Goal: Task Accomplishment & Management: Complete application form

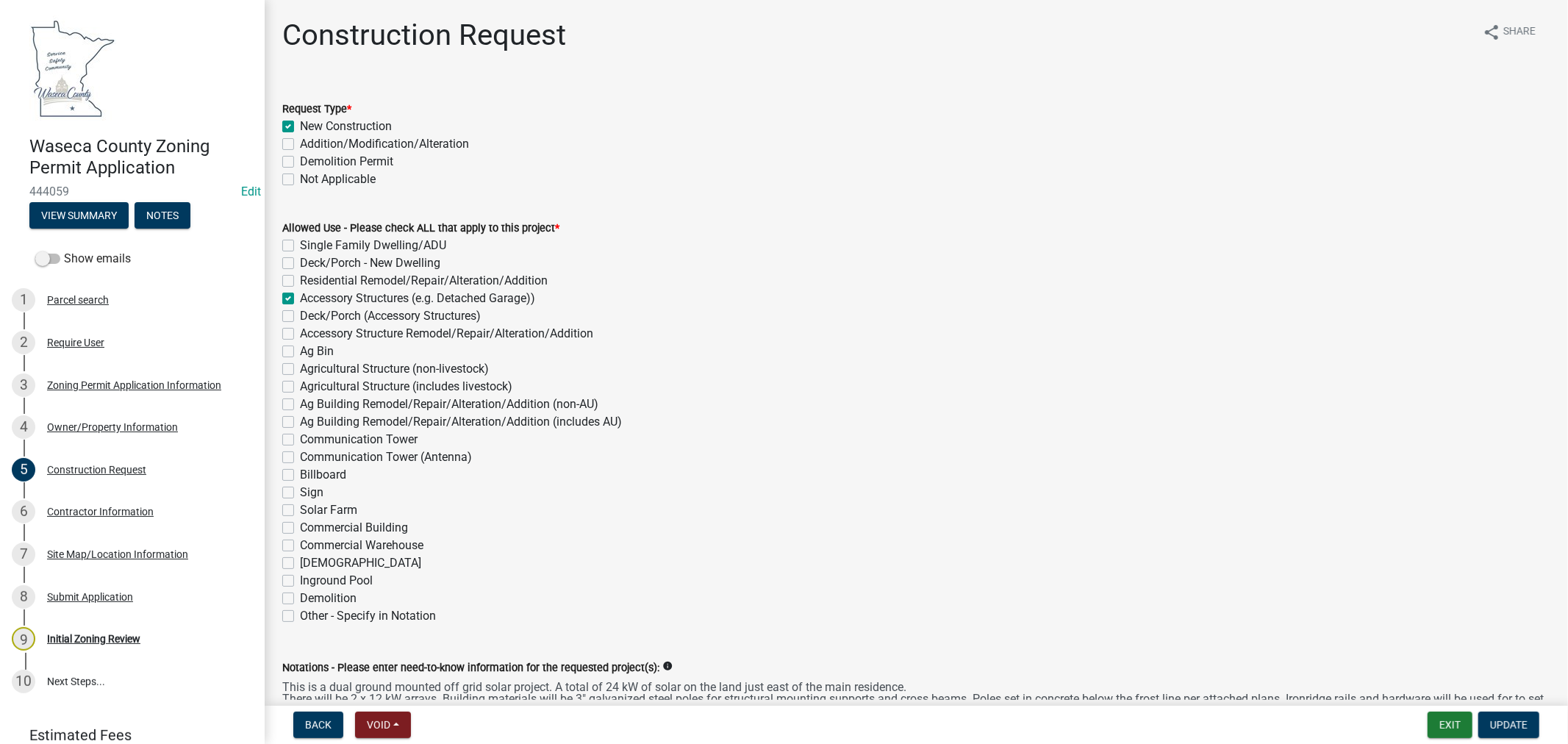
scroll to position [408, 0]
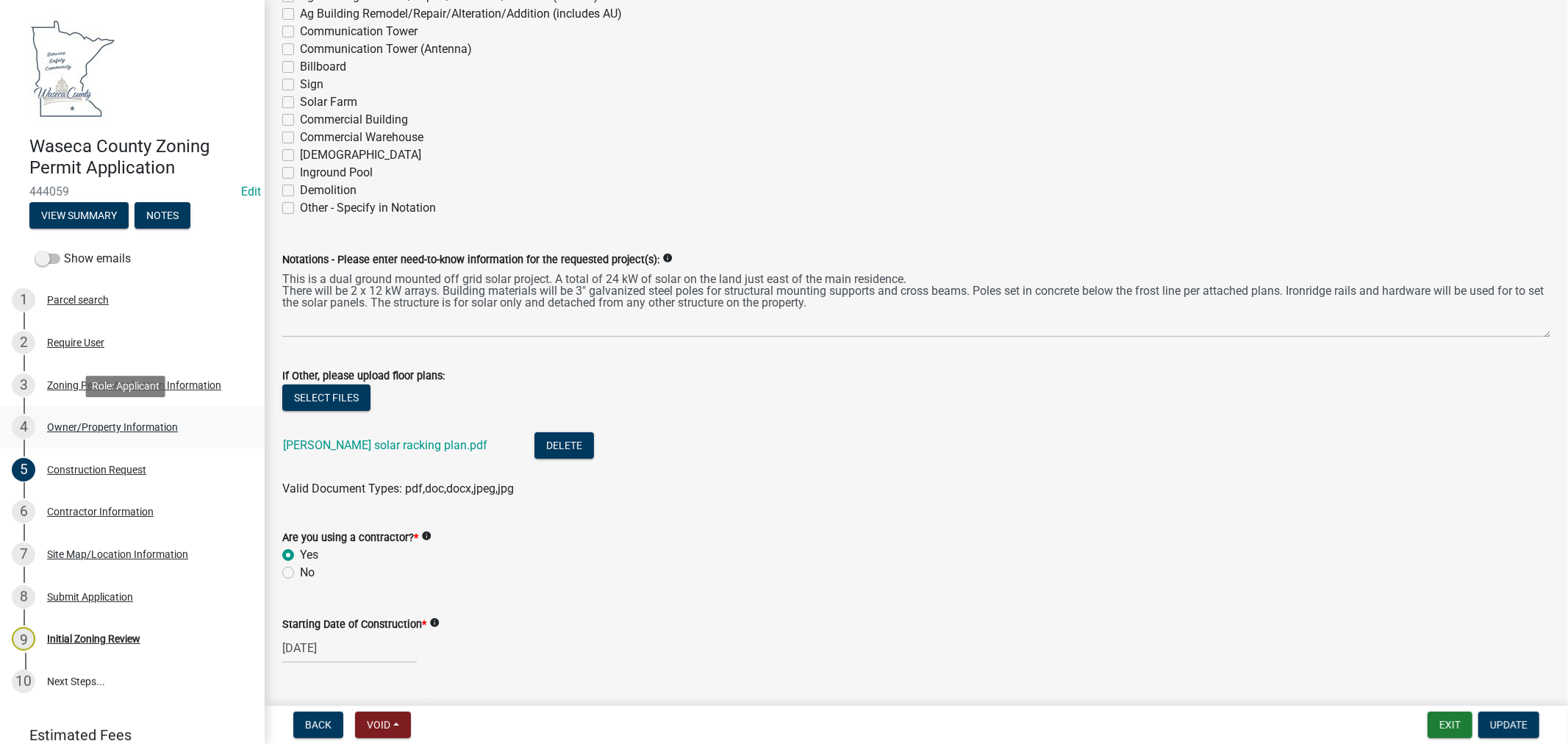
click at [93, 427] on div "Owner/Property Information" at bounding box center [112, 428] width 131 height 11
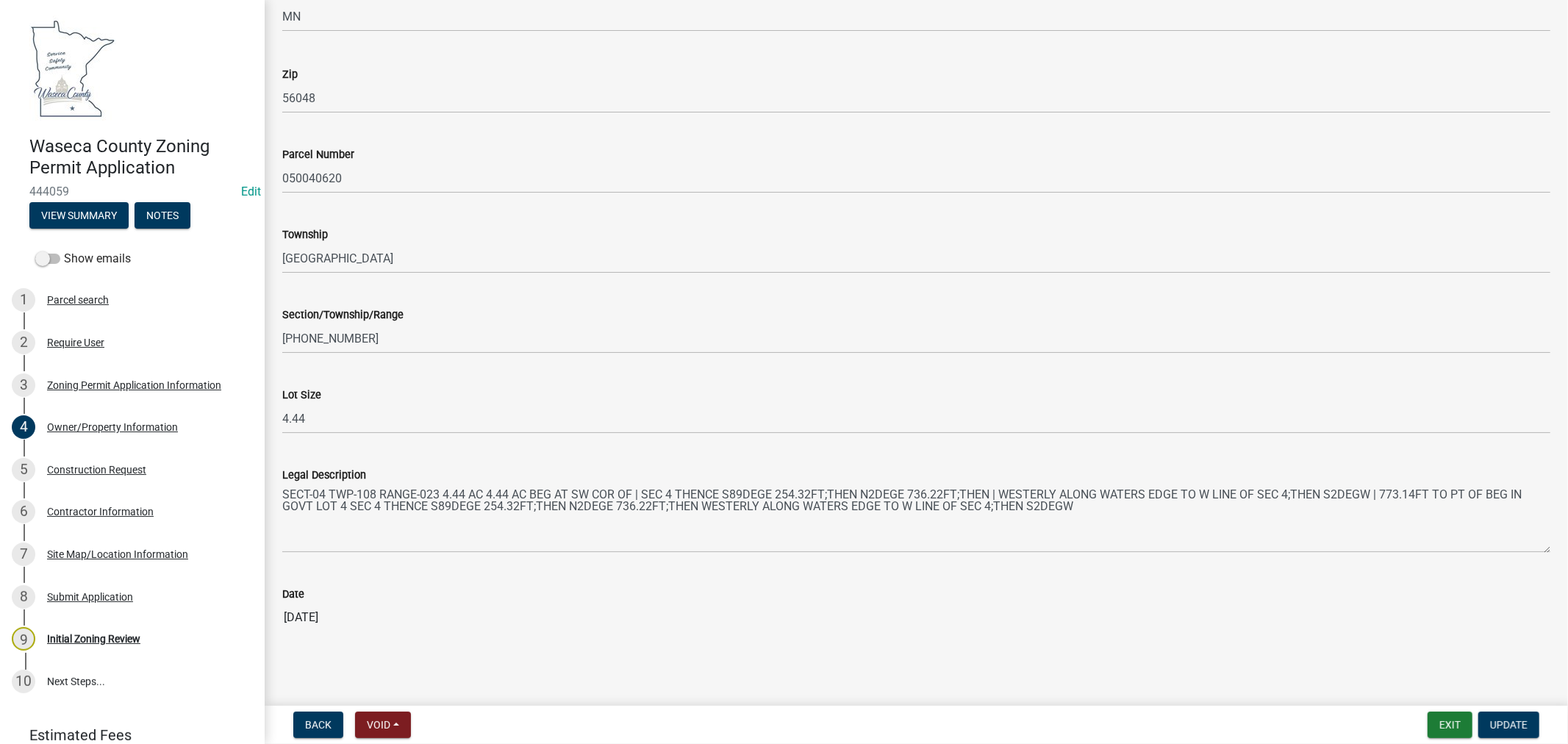
scroll to position [1229, 0]
click at [124, 469] on div "Construction Request" at bounding box center [97, 470] width 100 height 11
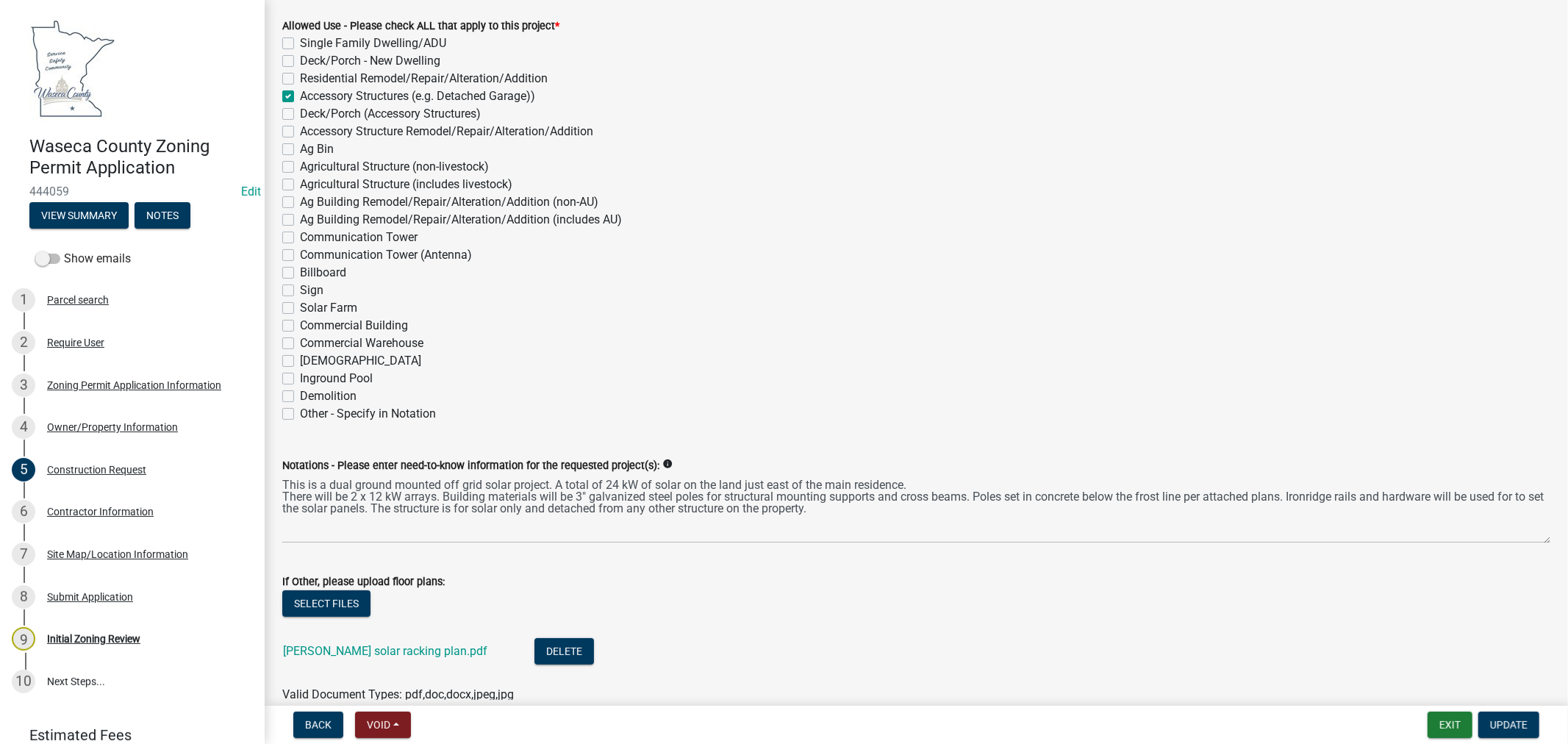
scroll to position [326, 0]
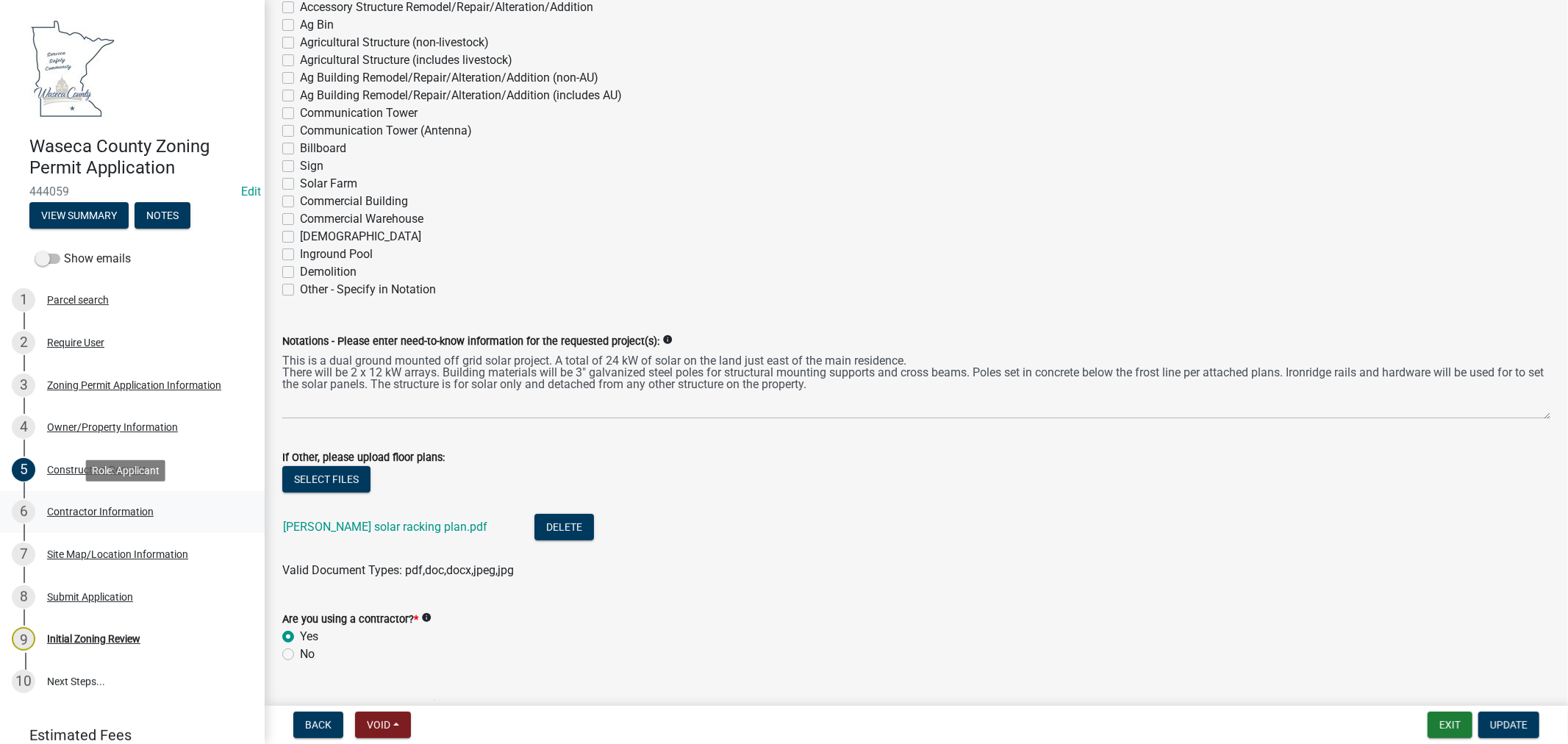
click at [117, 510] on div "Contractor Information" at bounding box center [100, 512] width 107 height 11
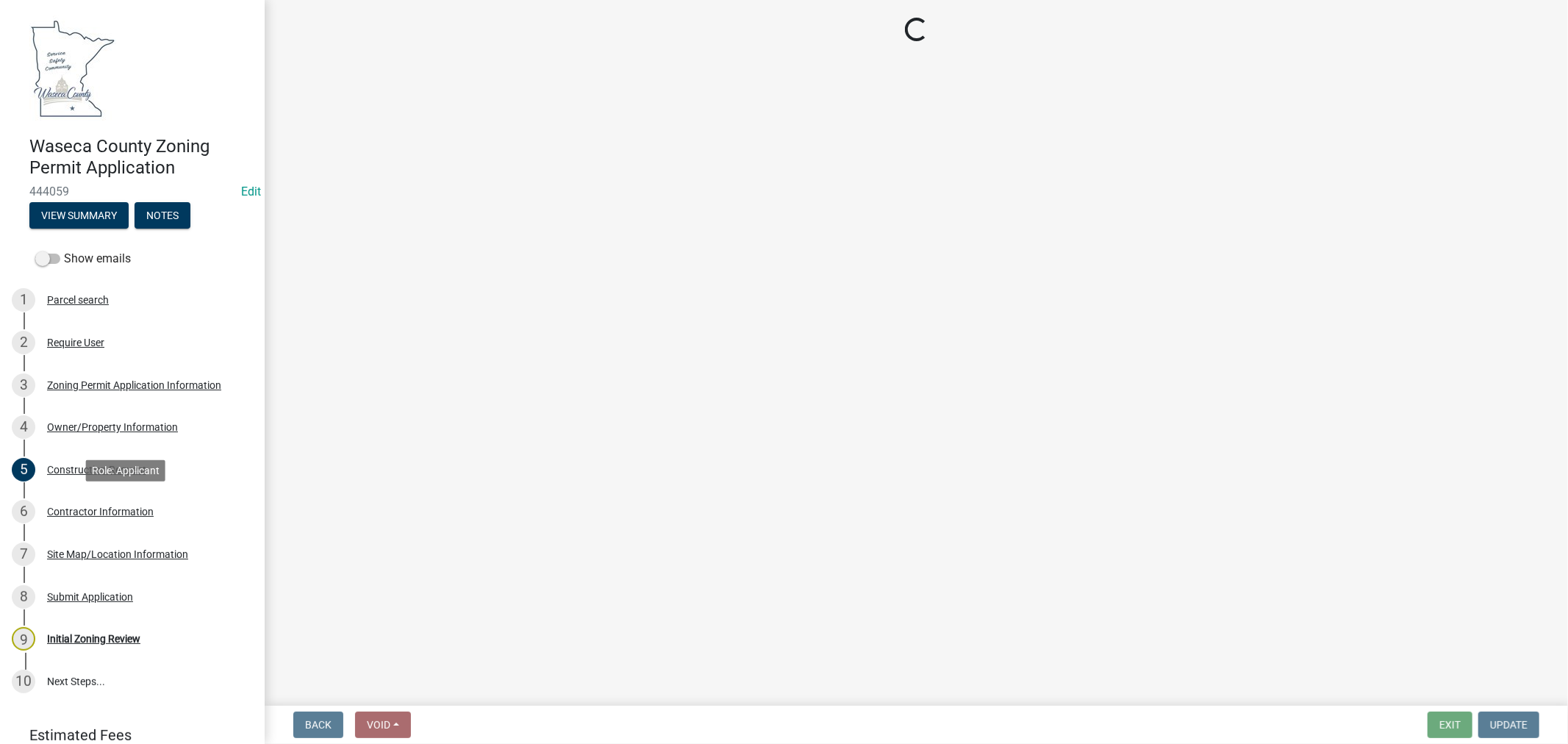
scroll to position [0, 0]
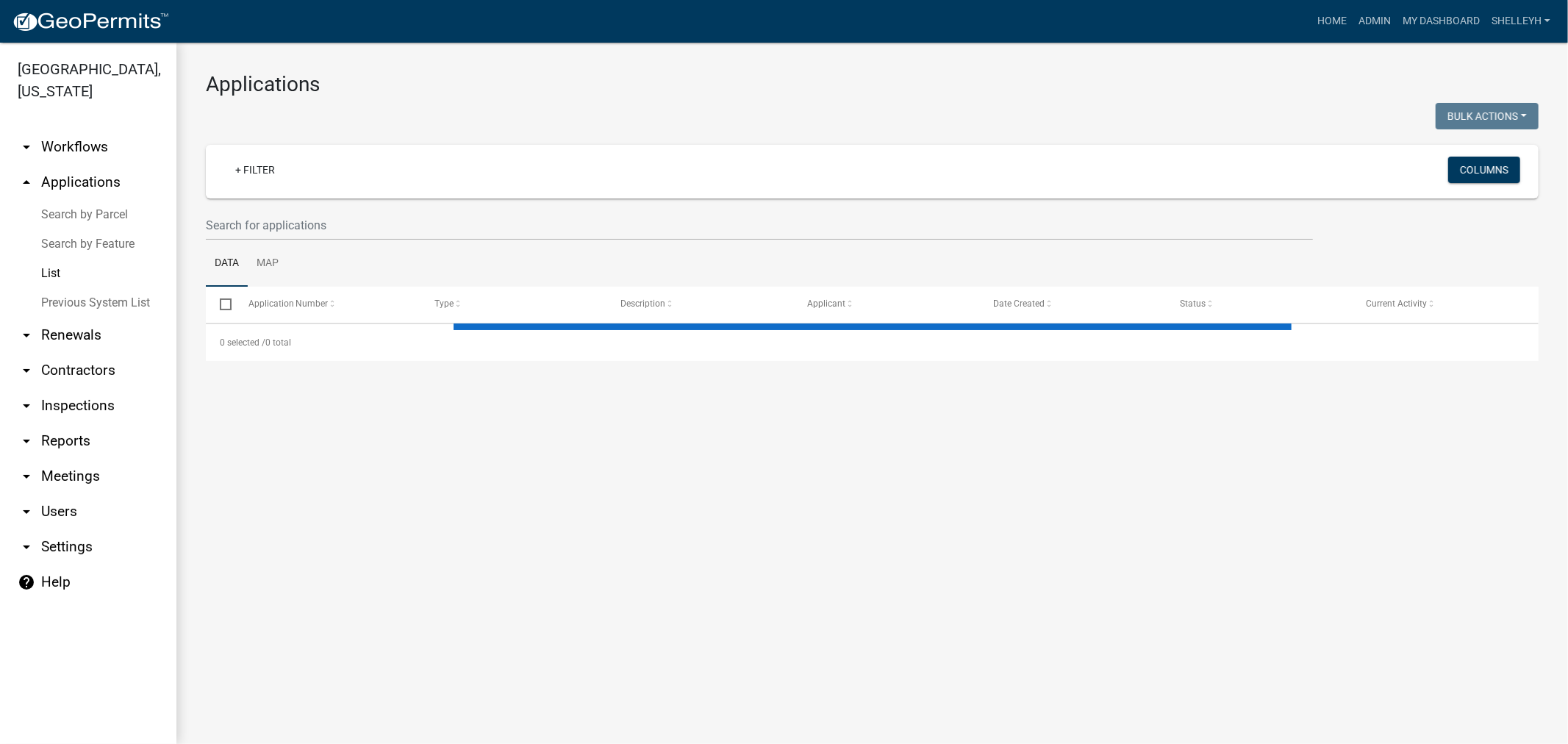
select select "1: 25"
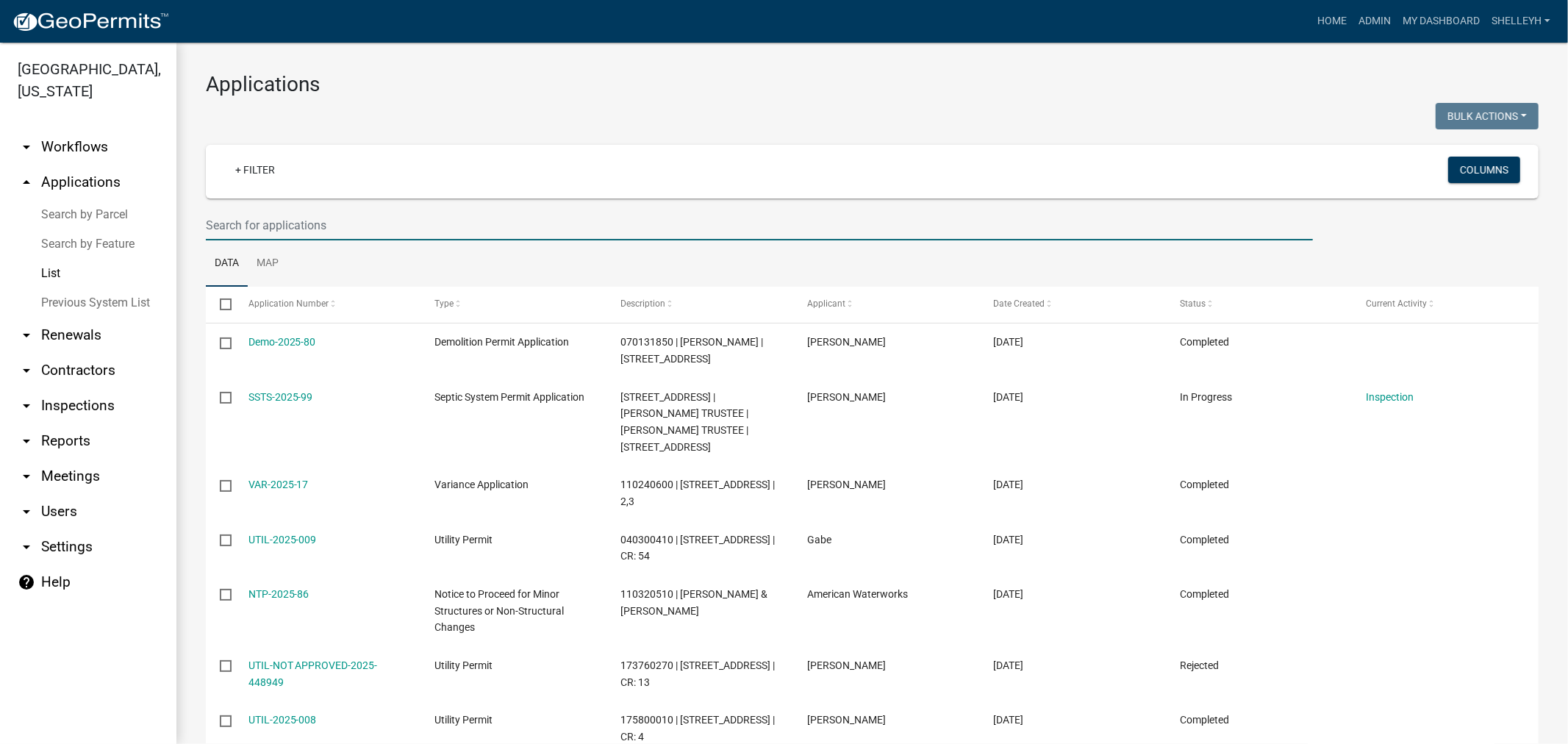
click at [317, 213] on input "text" at bounding box center [760, 226] width 1108 height 30
type input "n"
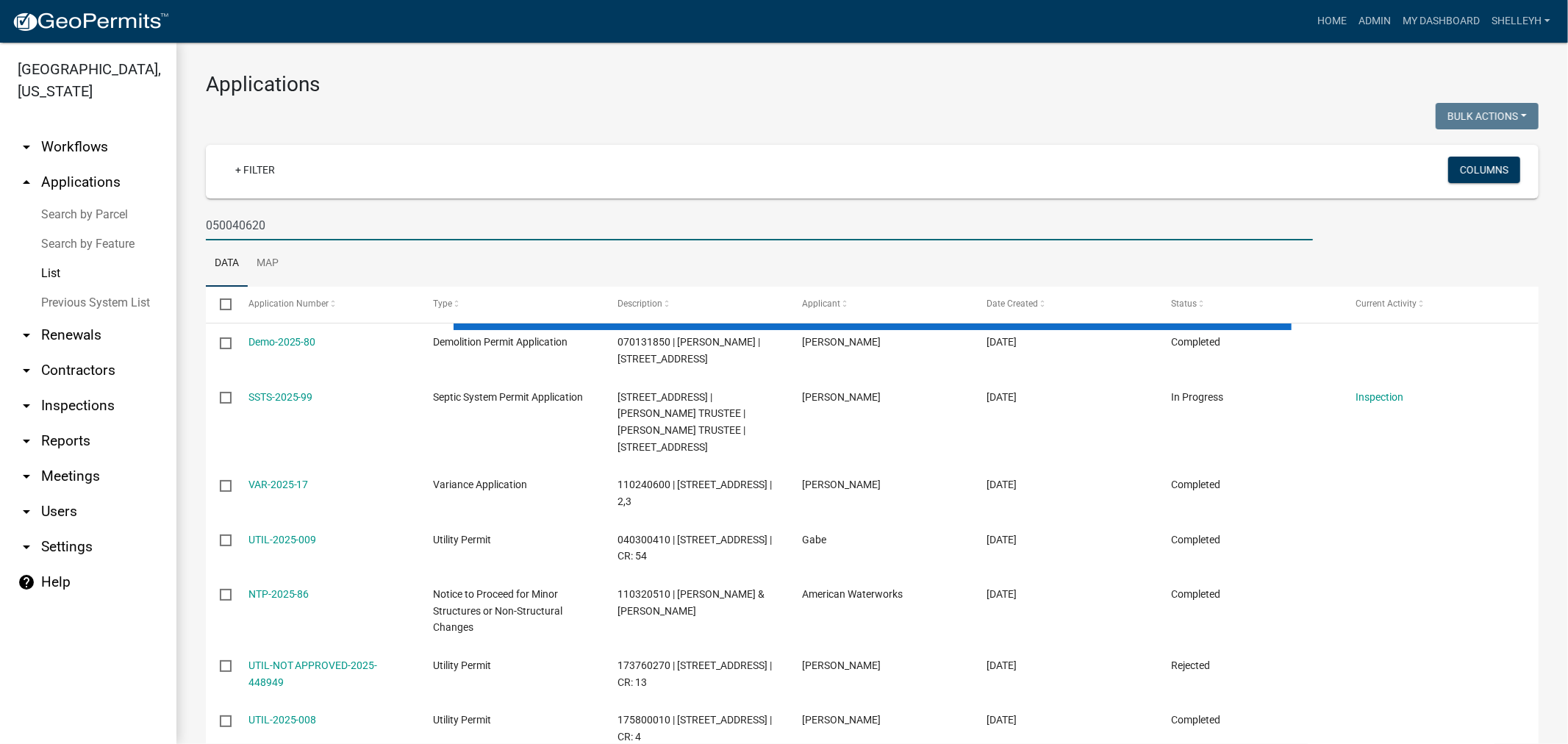
type input "050040620"
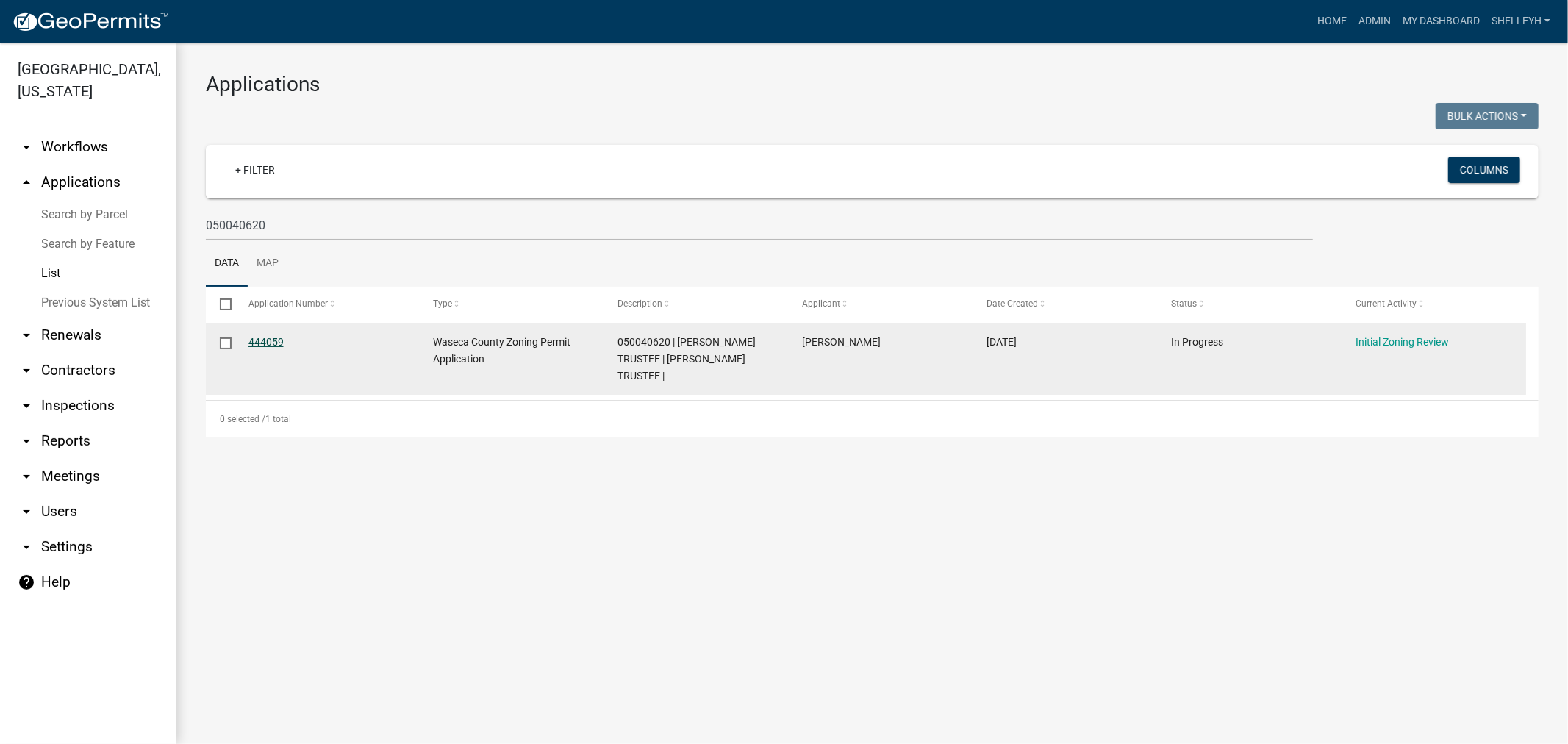
click at [266, 339] on link "444059" at bounding box center [267, 341] width 36 height 12
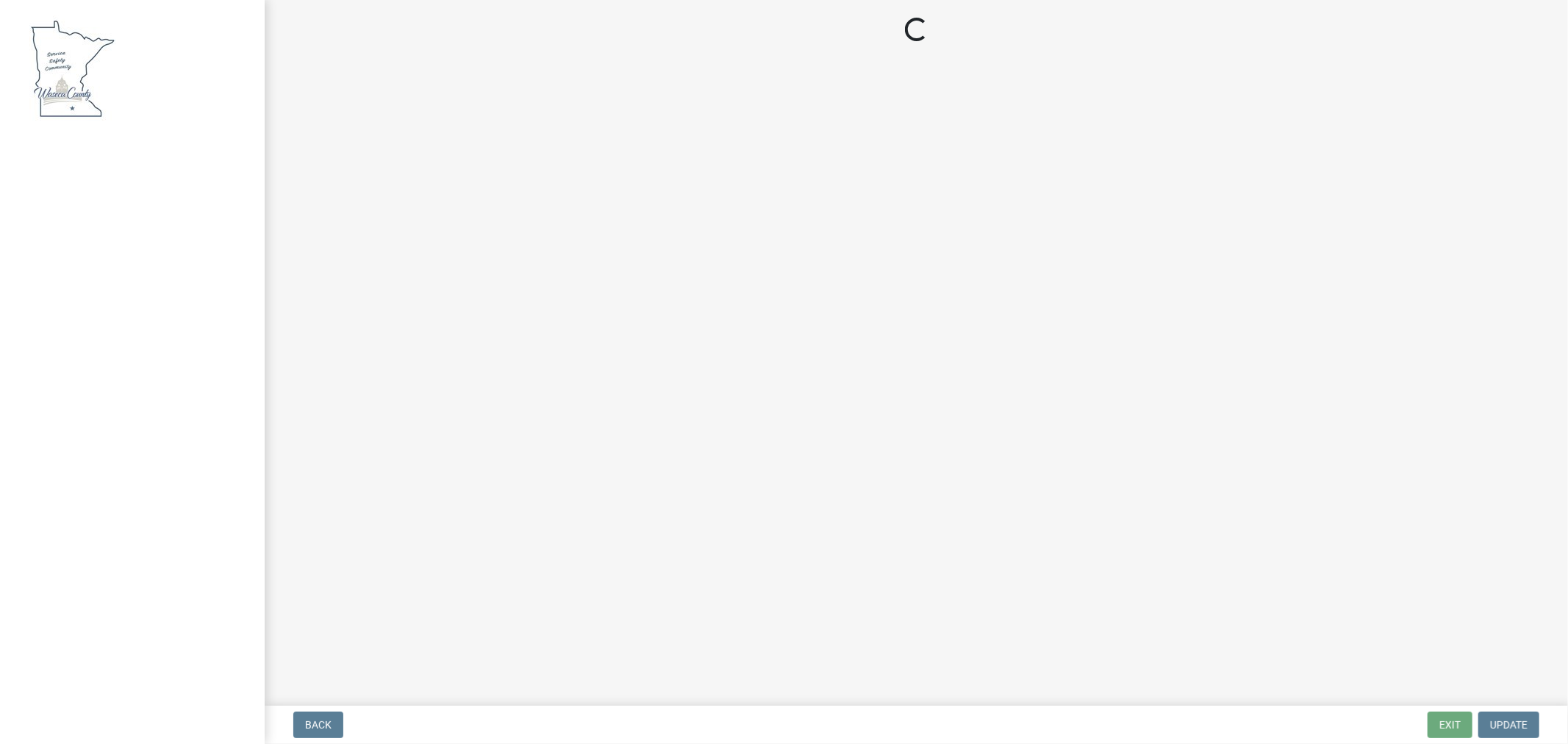
select select "9769c479-6de2-4dc6-9694-8de900a6a44e"
select select "f6253f6d-ec8e-4146-87dc-bdbe4554f643"
select select "9e7e0f1a-162d-468c-937f-cc7884b0d28a"
select select "0c57a5de-aa7a-4386-adb9-6a9a64cf81f8"
select select "9e7e0f1a-162d-468c-937f-cc7884b0d28a"
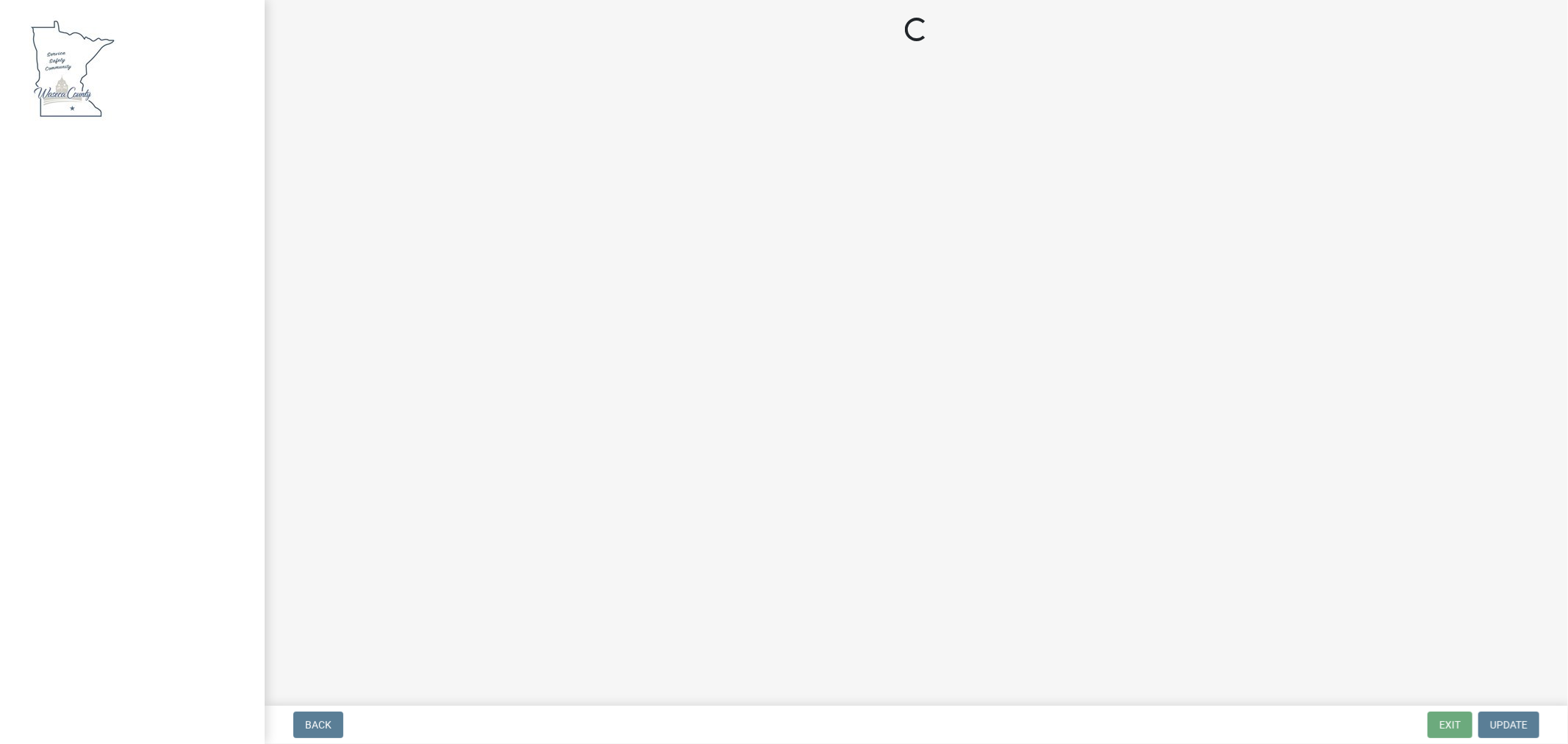
select select "f85b0be6-0ba0-4e52-abd8-9a831d915a76"
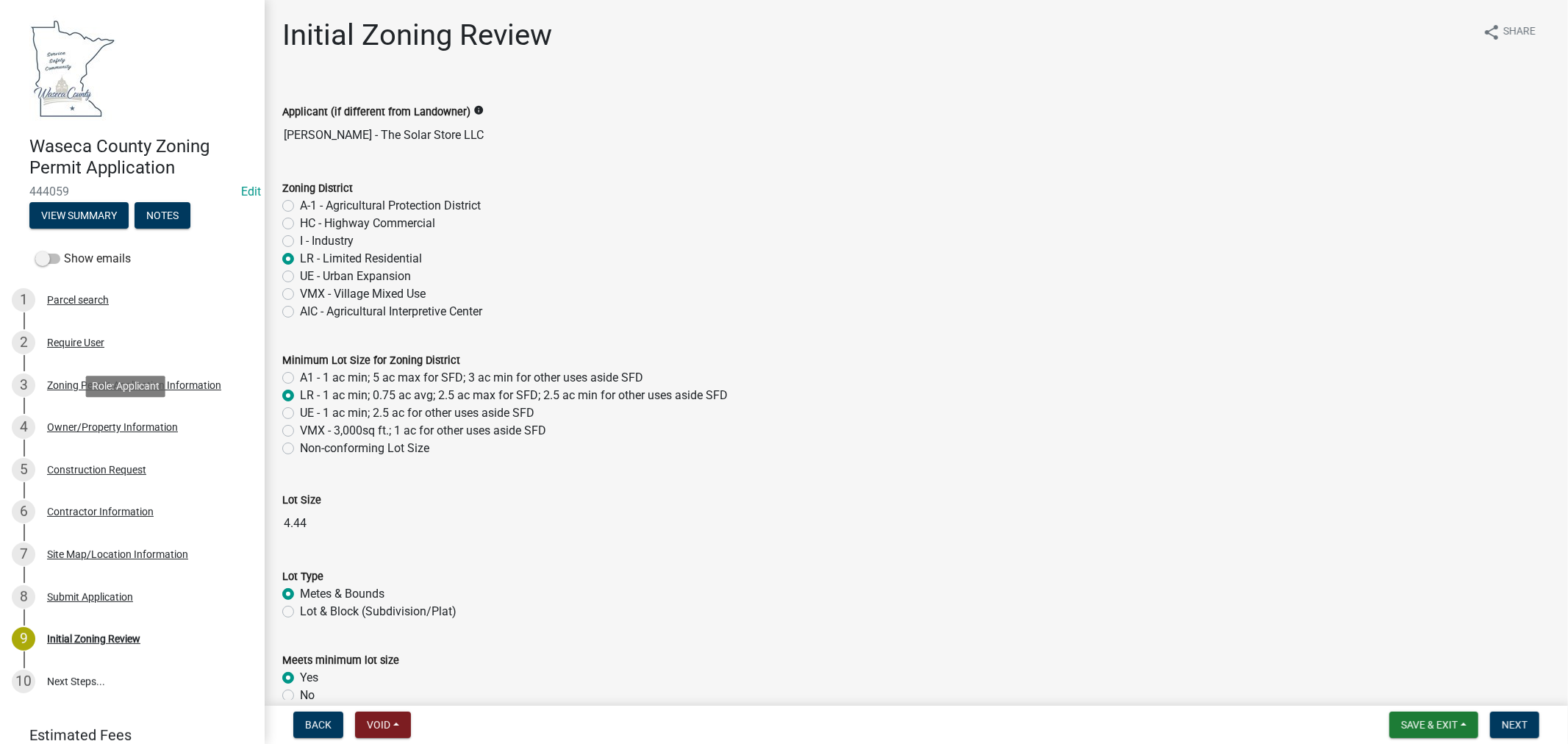
drag, startPoint x: 138, startPoint y: 420, endPoint x: 287, endPoint y: 406, distance: 149.7
click at [138, 422] on div "Owner/Property Information" at bounding box center [112, 428] width 131 height 11
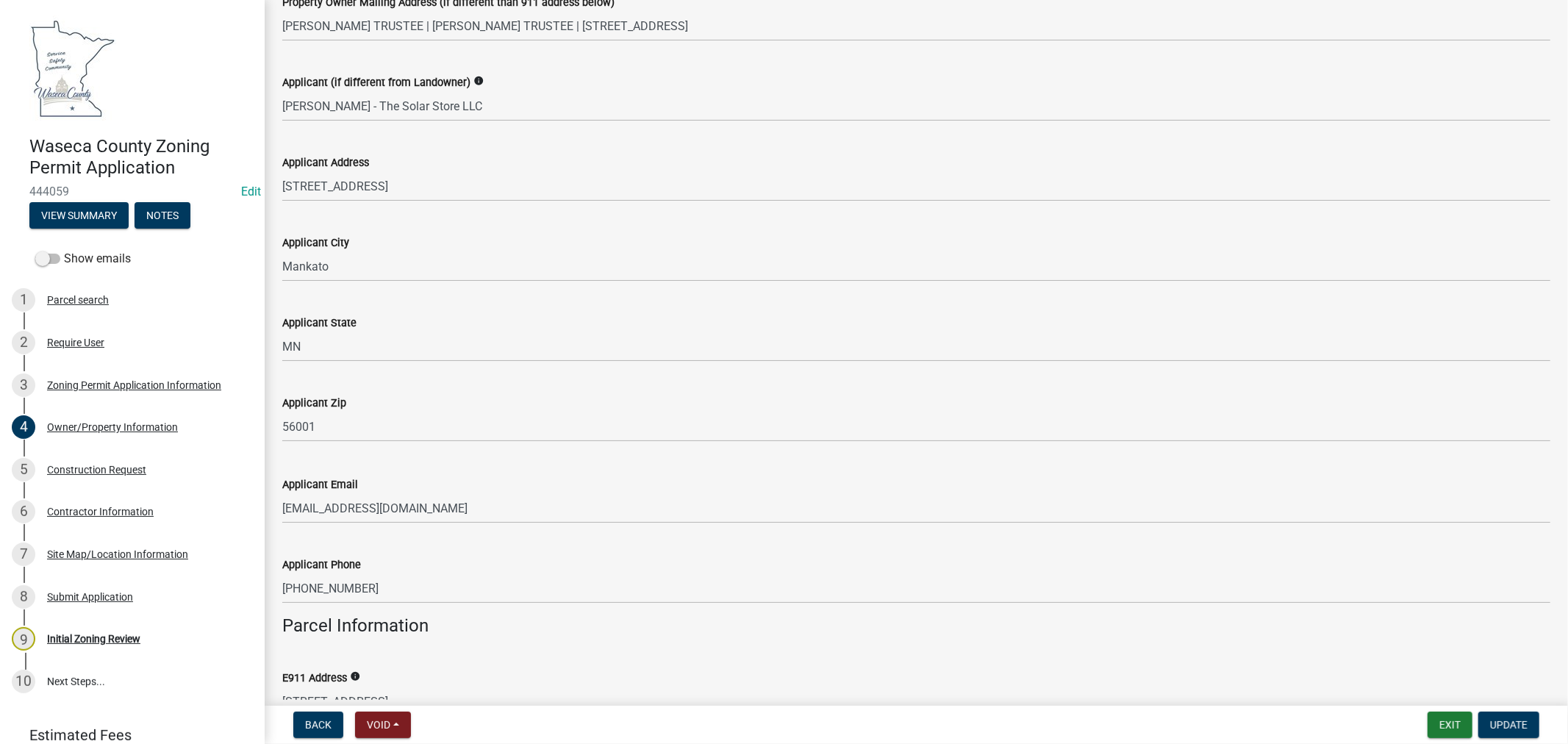
scroll to position [408, 0]
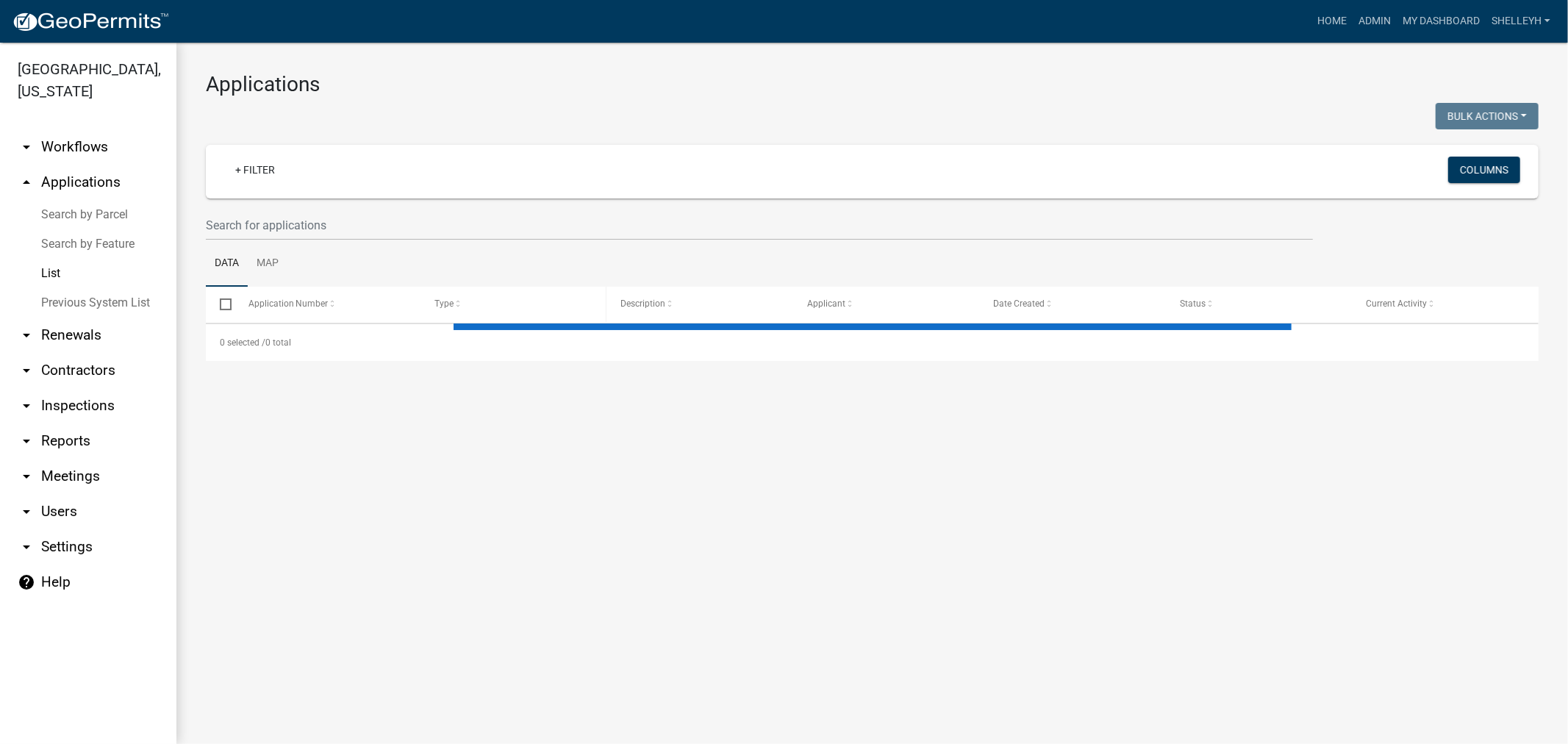
select select "1: 25"
